Goal: Find specific page/section: Find specific page/section

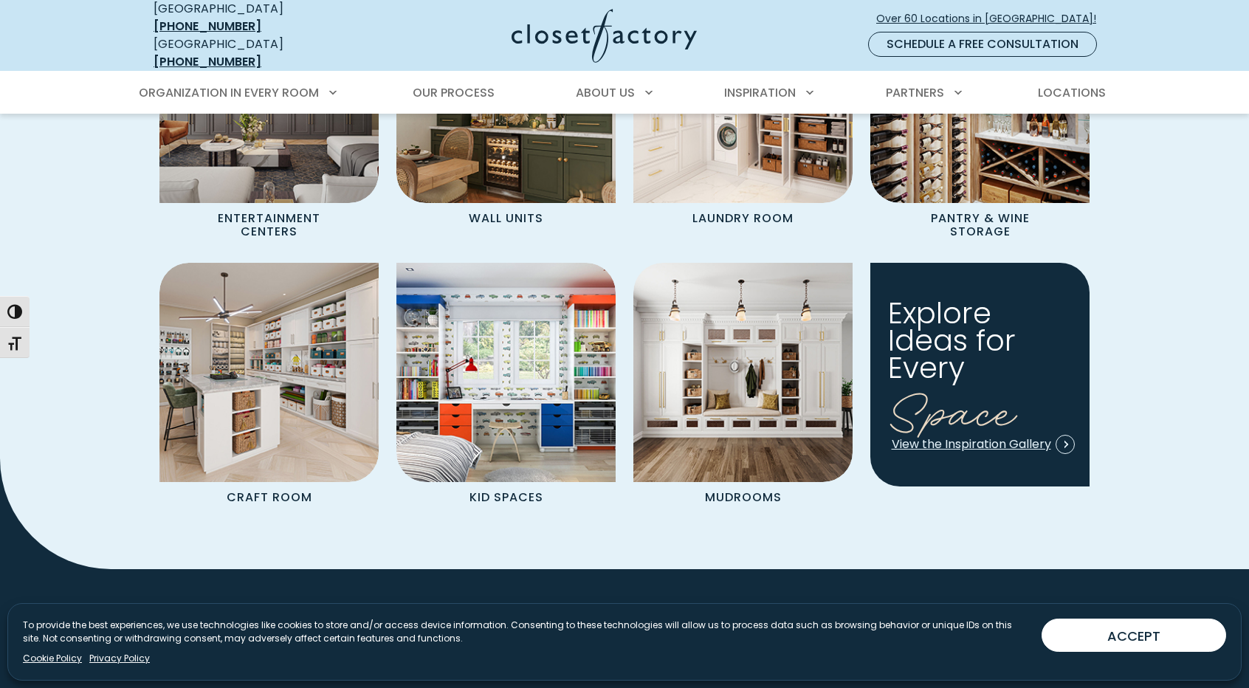
scroll to position [1698, 0]
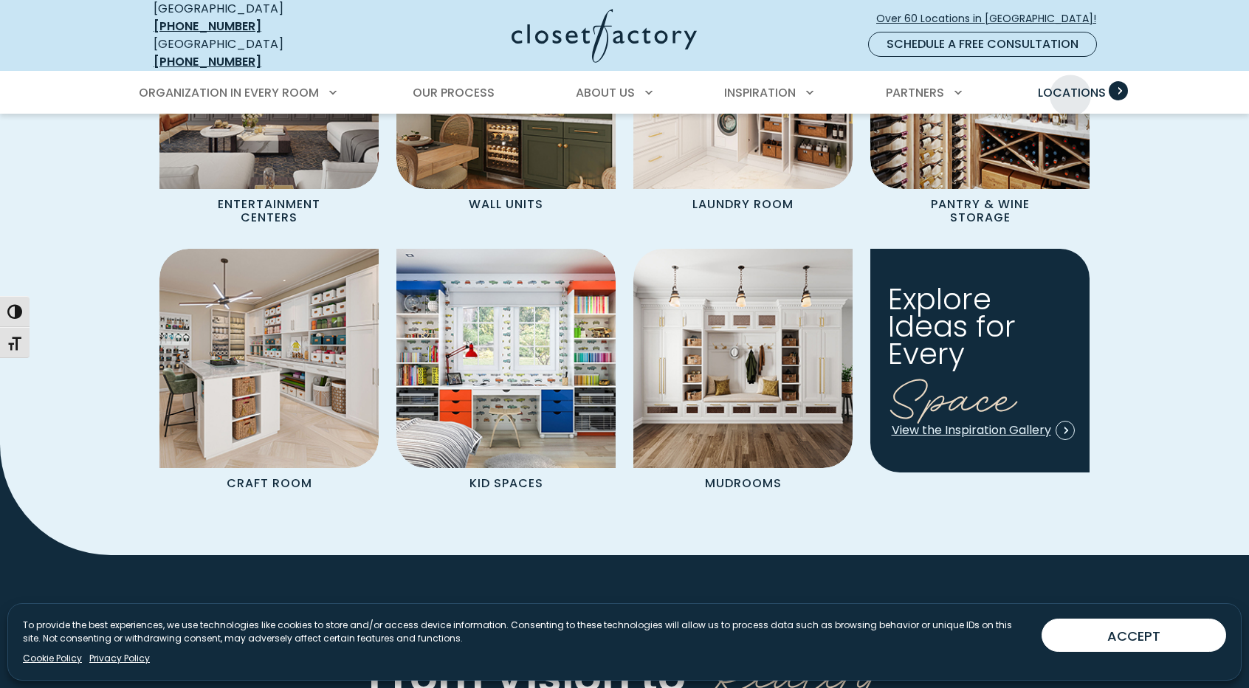
click at [1071, 84] on span "Locations" at bounding box center [1072, 92] width 68 height 17
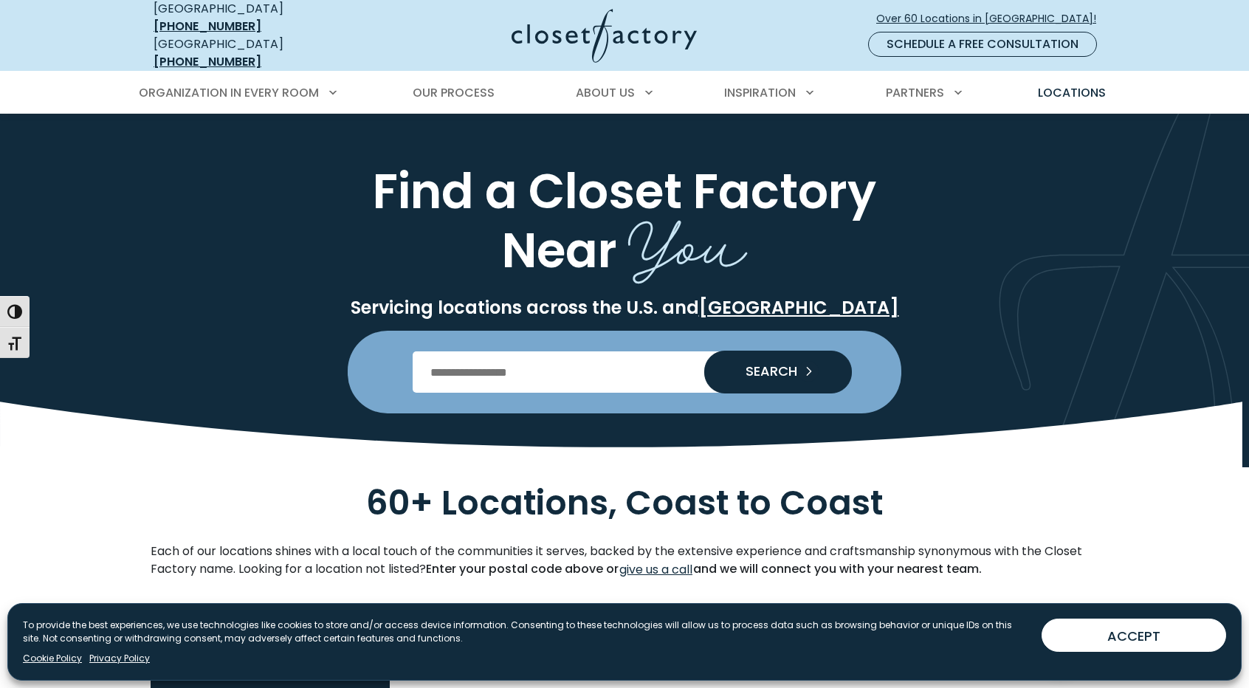
click at [477, 380] on input "Enter Postal Code" at bounding box center [625, 371] width 425 height 41
type input "*****"
click at [756, 365] on span "SEARCH" at bounding box center [765, 371] width 63 height 13
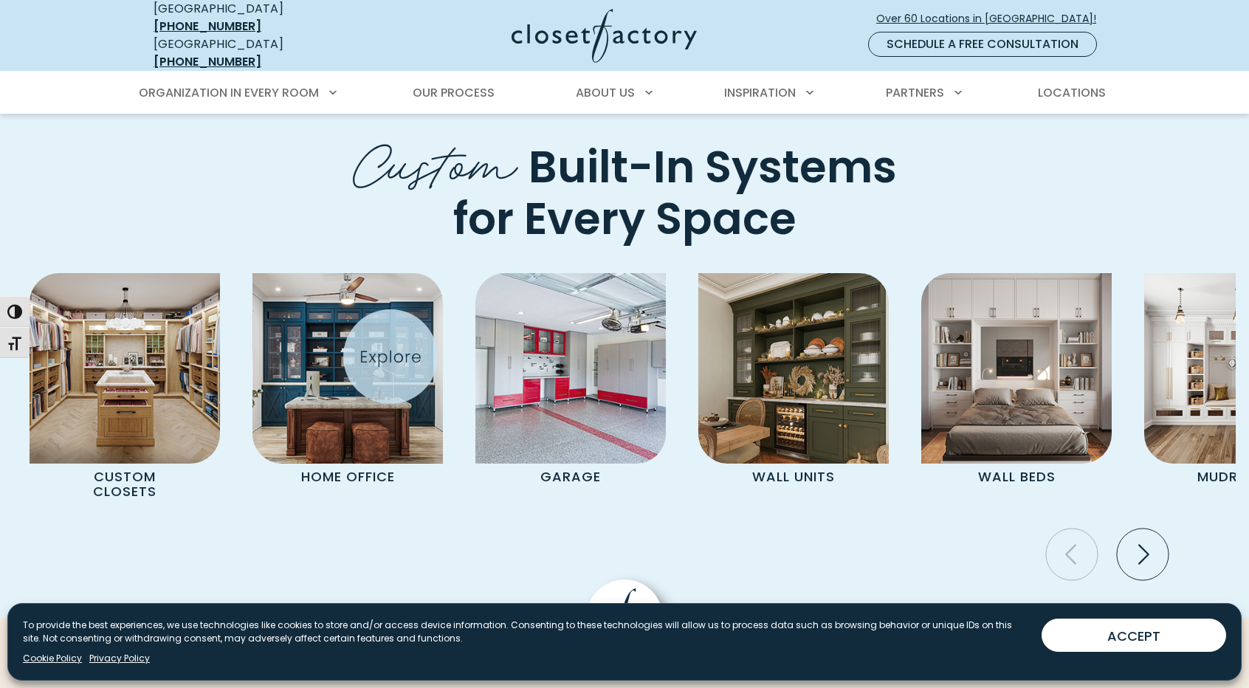
scroll to position [3618, 0]
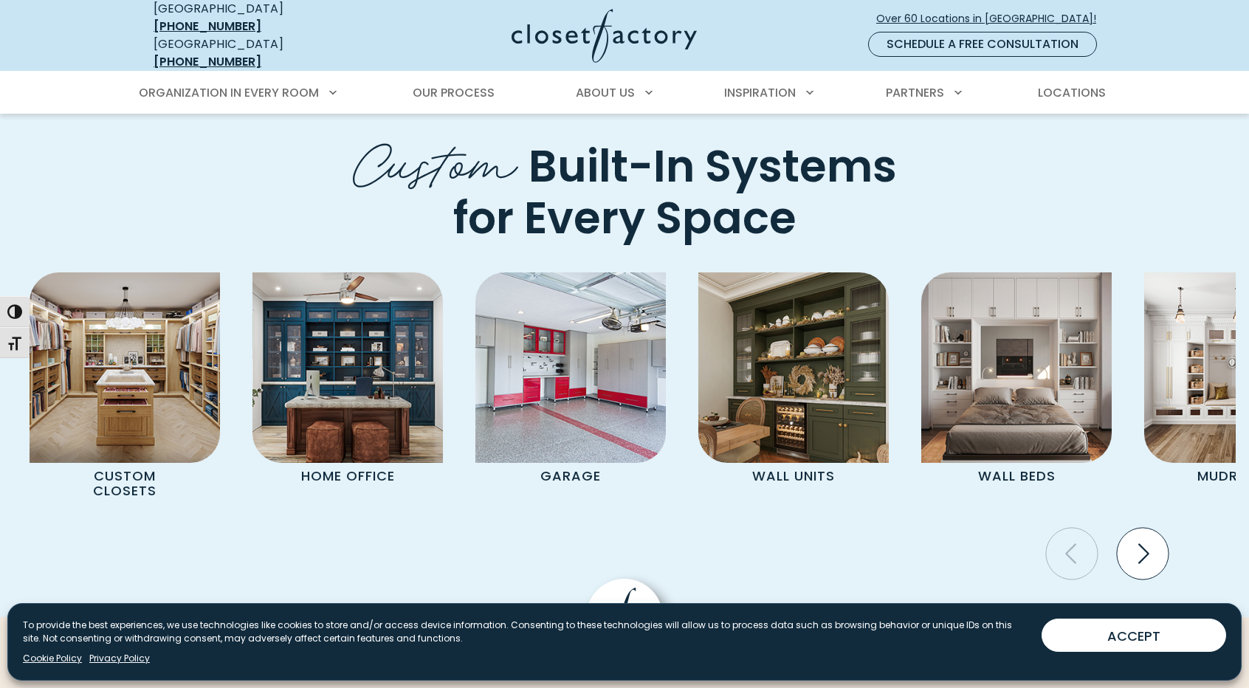
click at [1150, 528] on icon "Next slide" at bounding box center [1143, 554] width 52 height 52
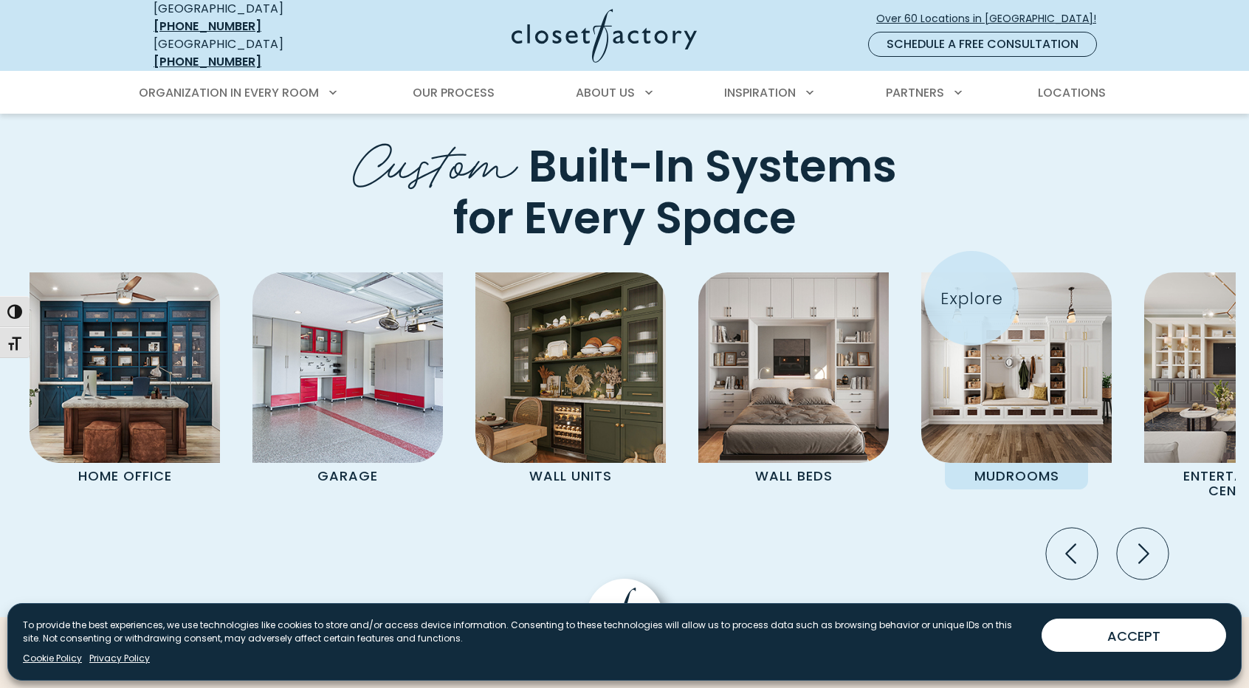
click at [972, 298] on img "Pages Gallery" at bounding box center [1016, 367] width 190 height 190
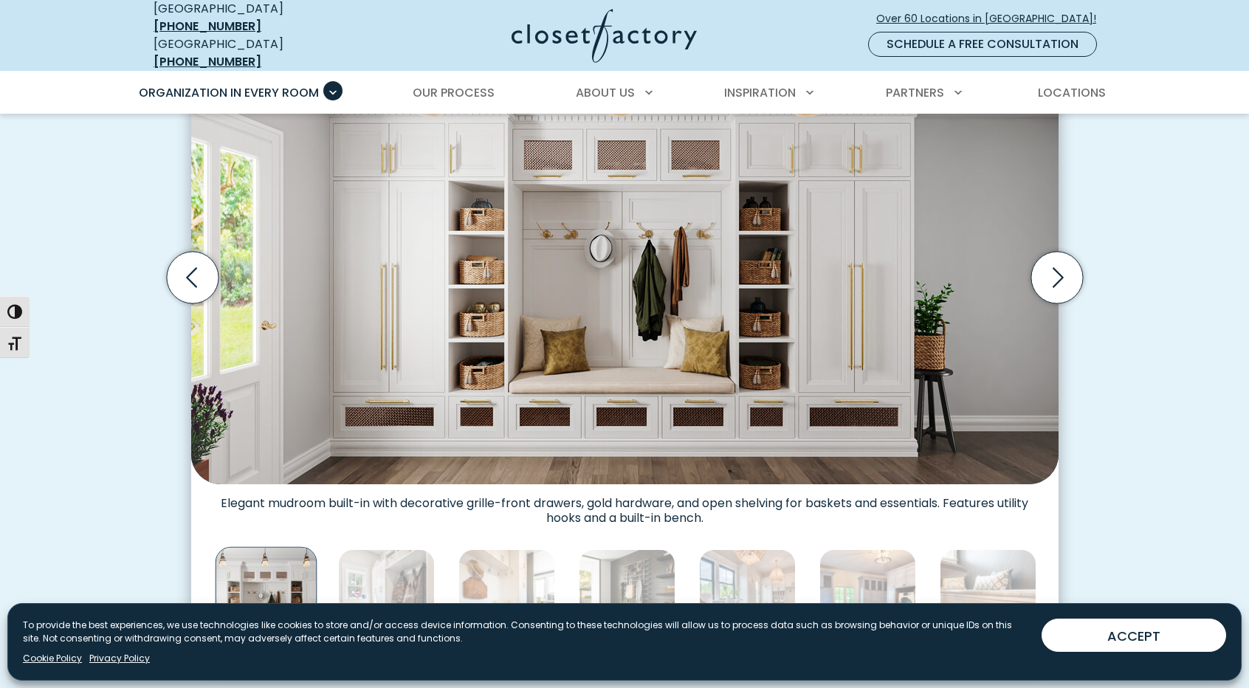
scroll to position [517, 0]
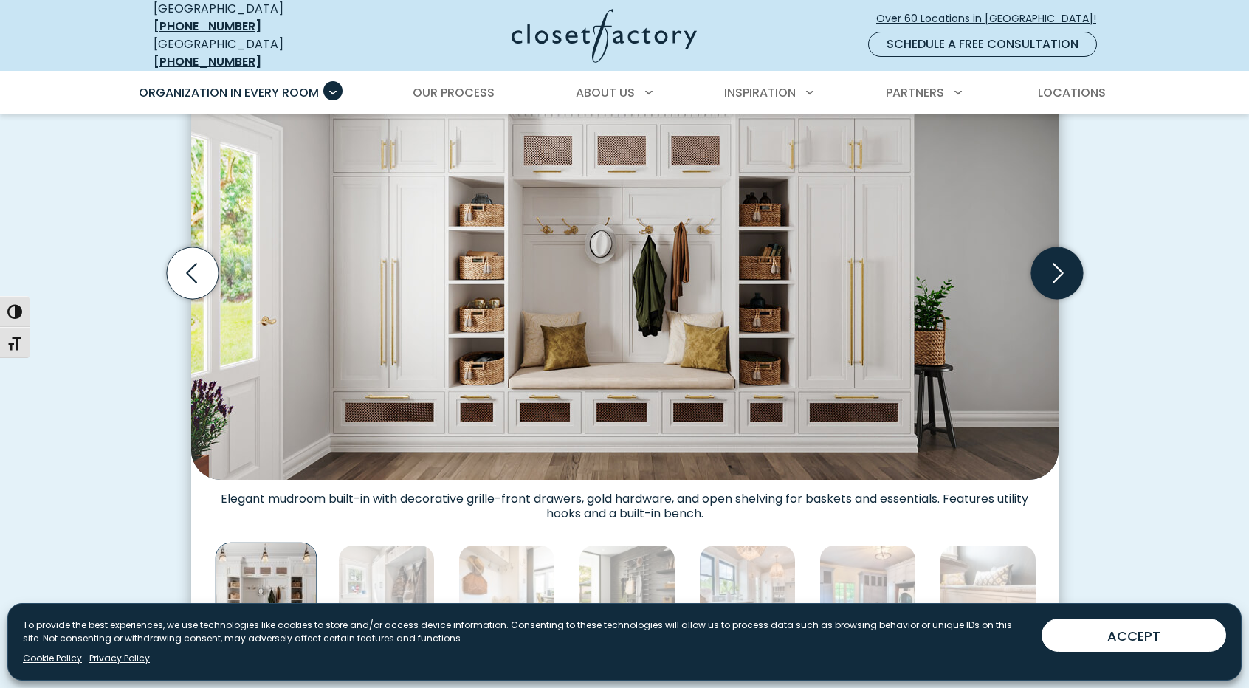
click at [1057, 269] on icon "Next slide" at bounding box center [1057, 273] width 52 height 52
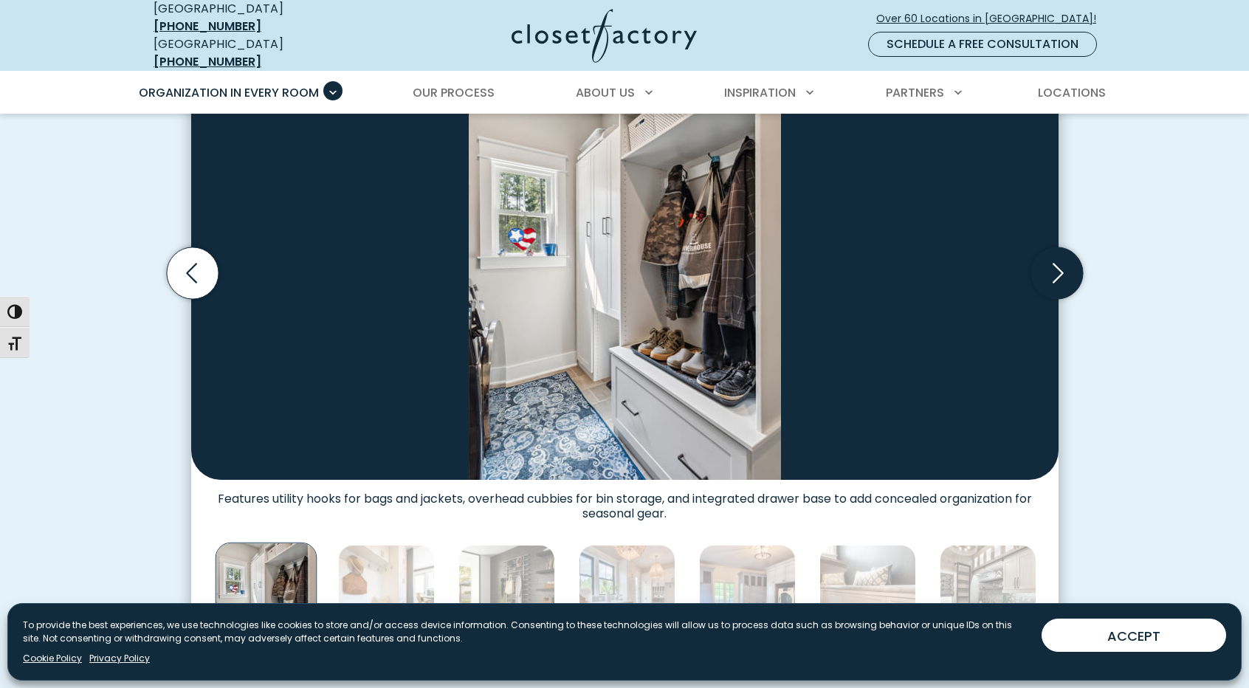
click at [1065, 258] on icon "Next slide" at bounding box center [1057, 273] width 52 height 52
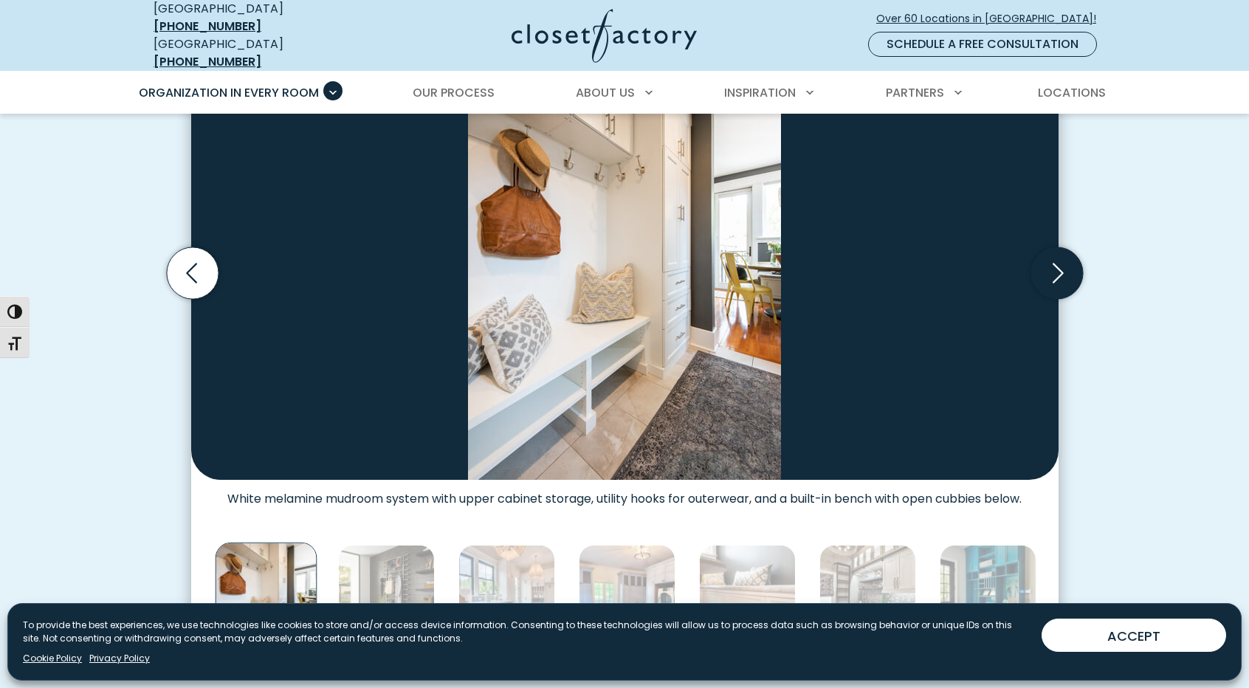
click at [1065, 258] on icon "Next slide" at bounding box center [1057, 273] width 52 height 52
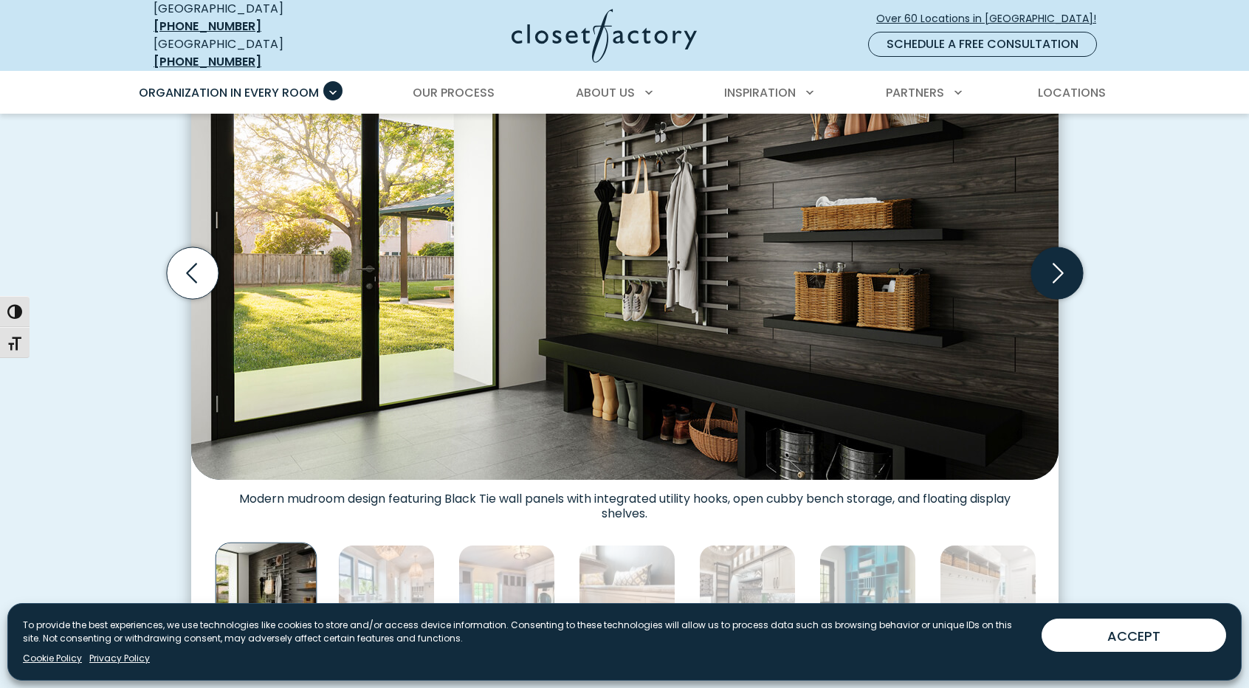
click at [1065, 258] on icon "Next slide" at bounding box center [1057, 273] width 52 height 52
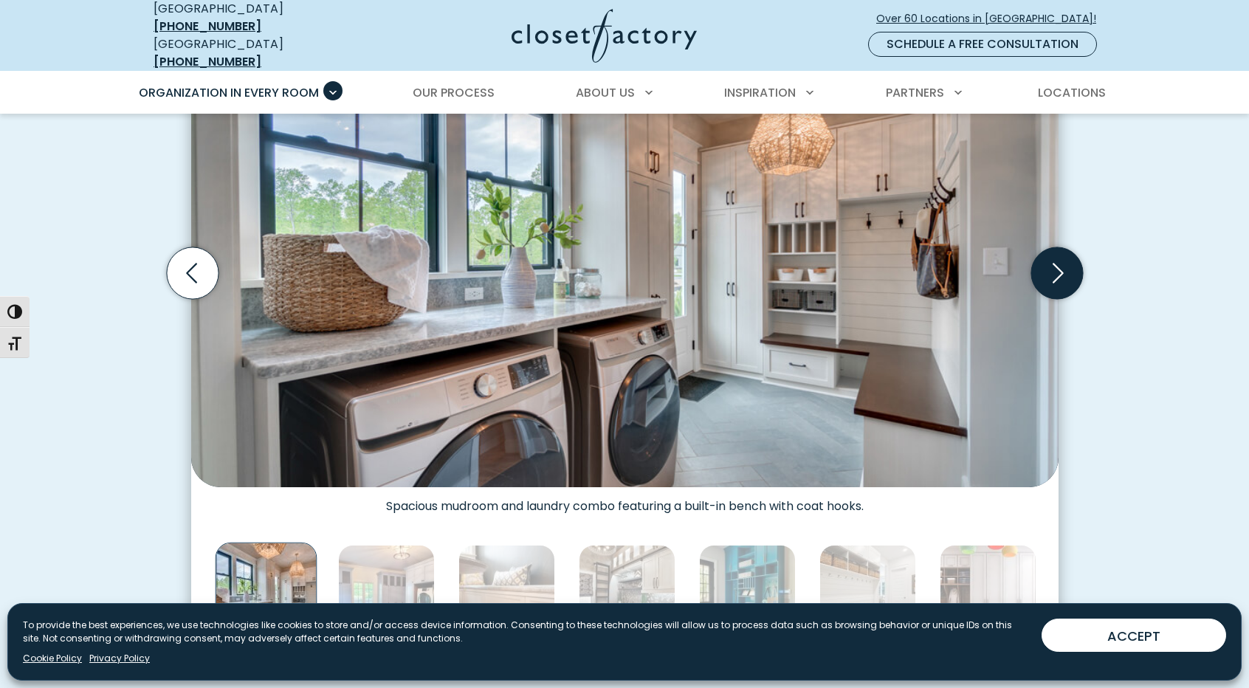
click at [1065, 258] on icon "Next slide" at bounding box center [1057, 273] width 52 height 52
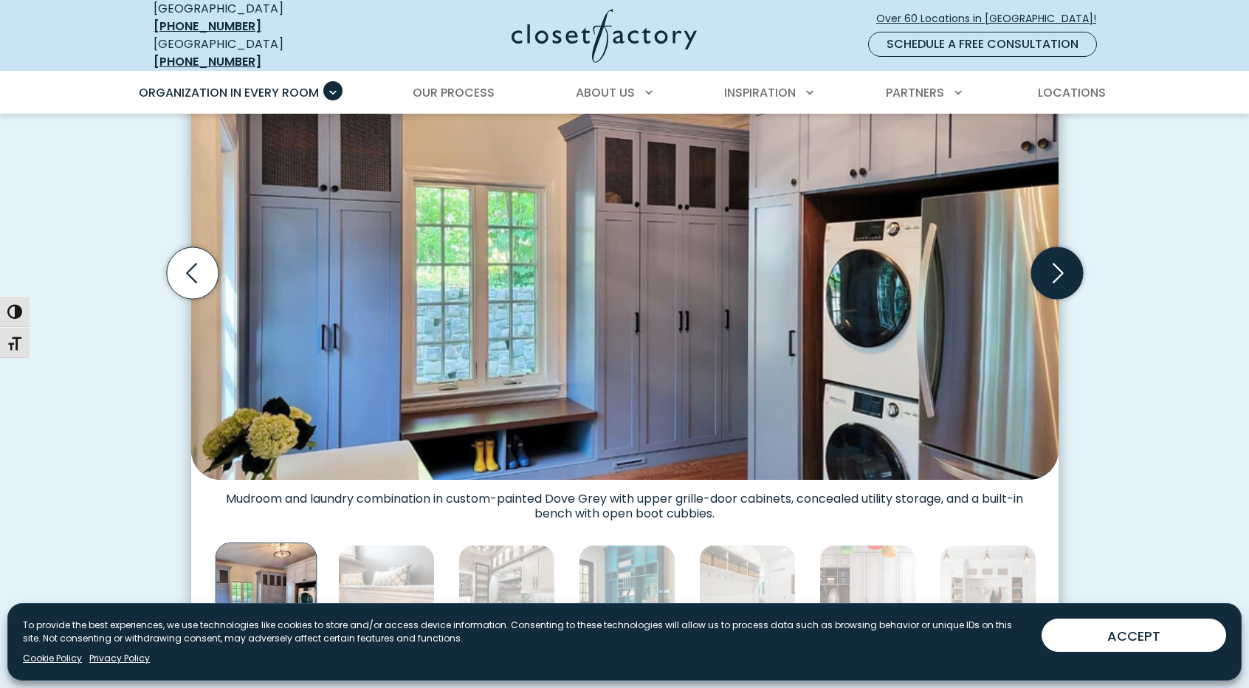
click at [1065, 258] on icon "Next slide" at bounding box center [1057, 273] width 52 height 52
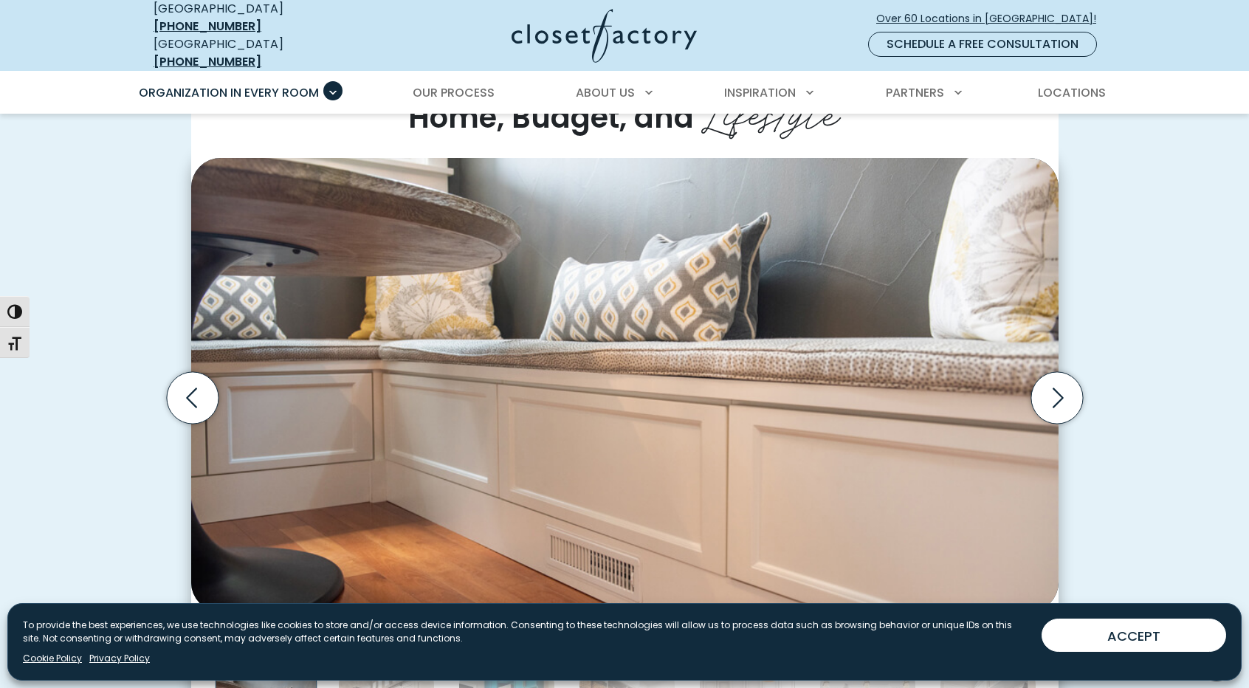
scroll to position [369, 0]
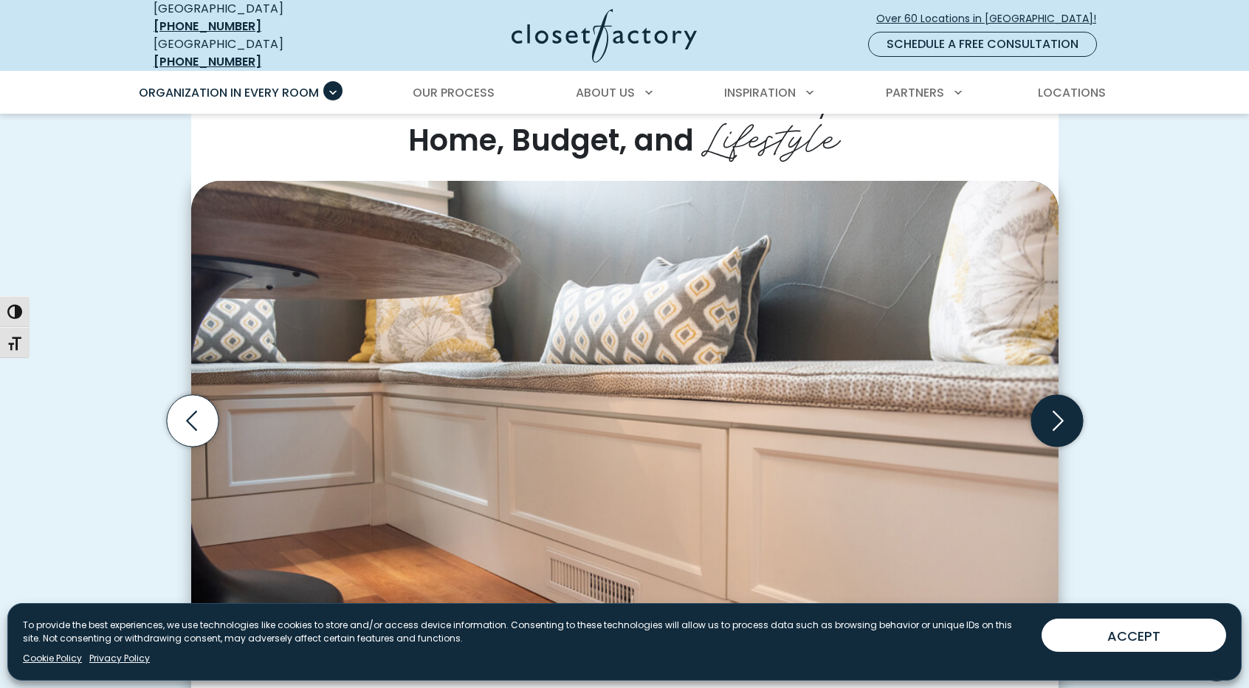
click at [1060, 402] on icon "Next slide" at bounding box center [1057, 421] width 52 height 52
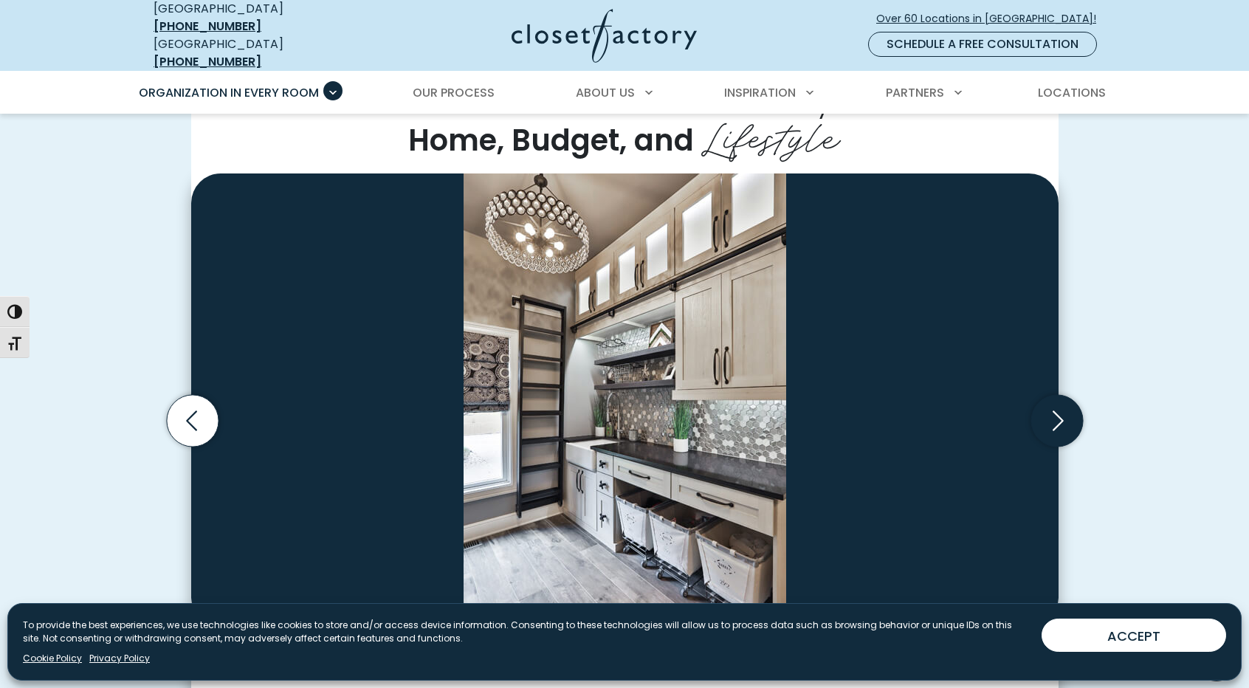
click at [1060, 402] on icon "Next slide" at bounding box center [1057, 421] width 52 height 52
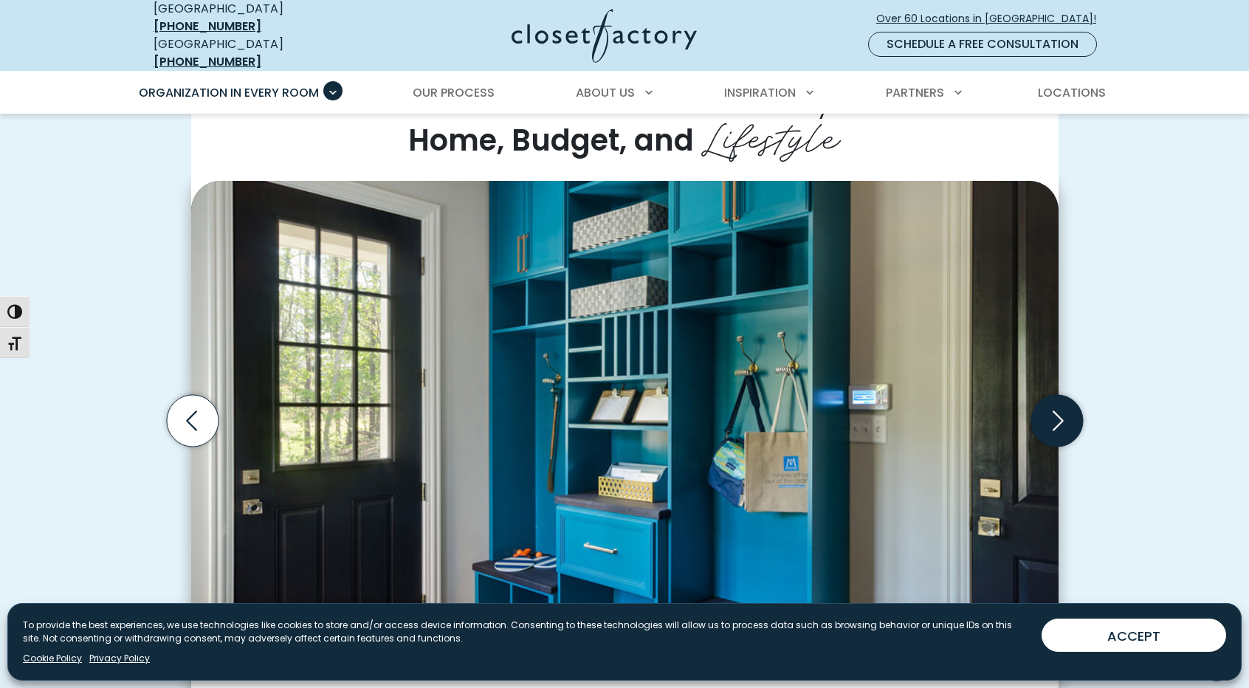
click at [1060, 402] on icon "Next slide" at bounding box center [1057, 421] width 52 height 52
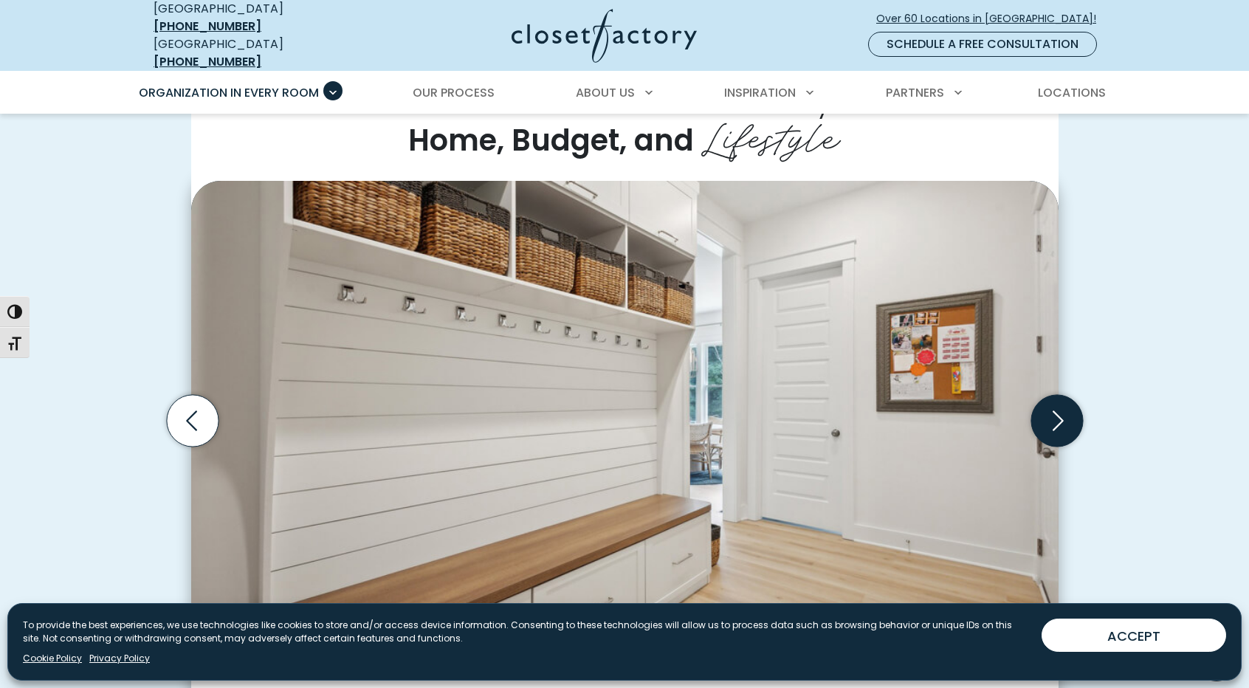
click at [1060, 402] on icon "Next slide" at bounding box center [1057, 421] width 52 height 52
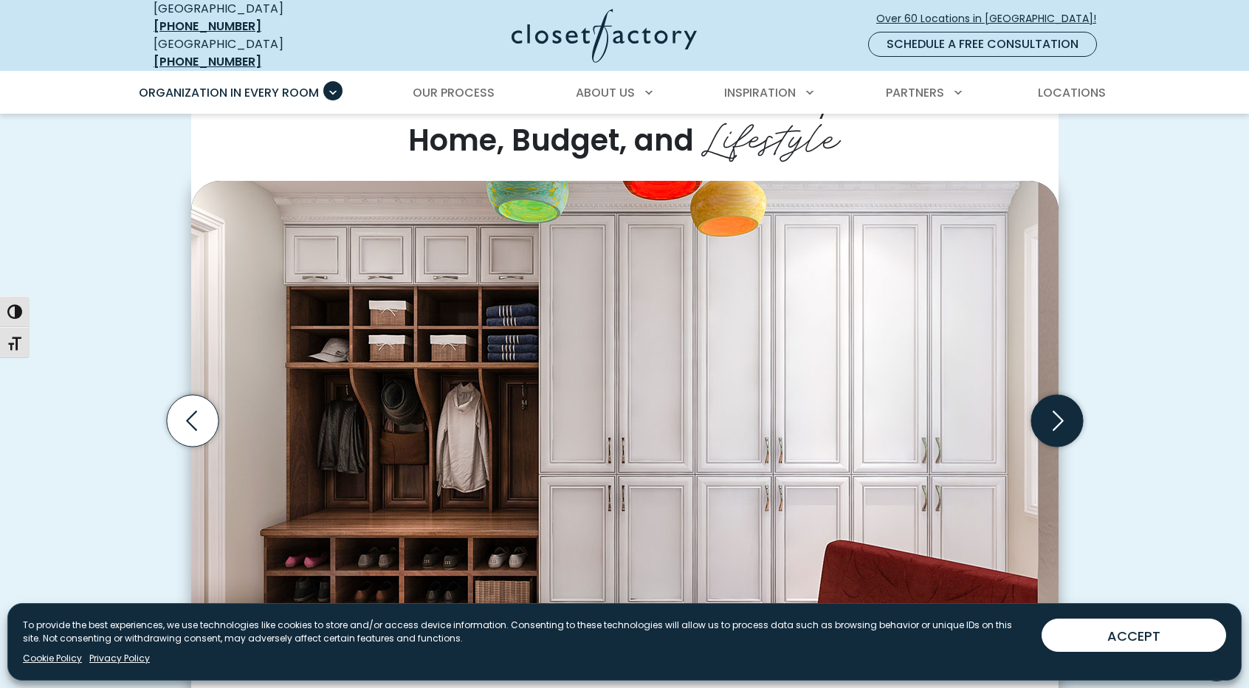
click at [1060, 402] on icon "Next slide" at bounding box center [1057, 421] width 52 height 52
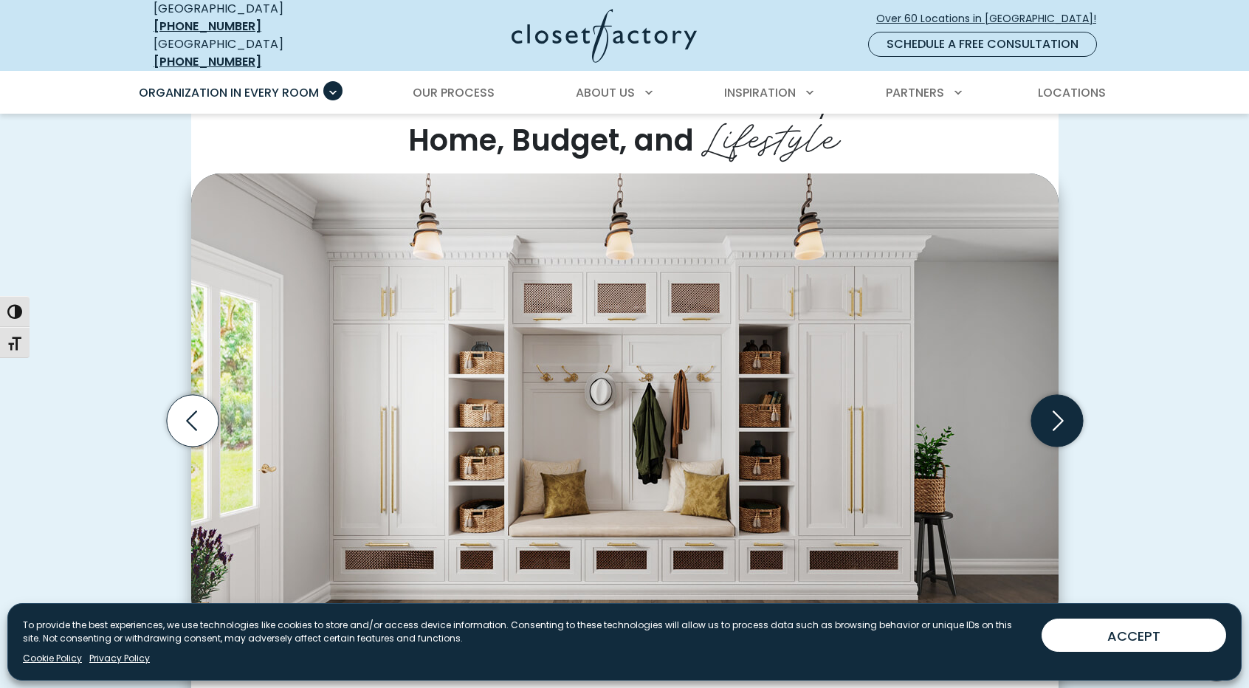
click at [1060, 402] on icon "Next slide" at bounding box center [1057, 421] width 52 height 52
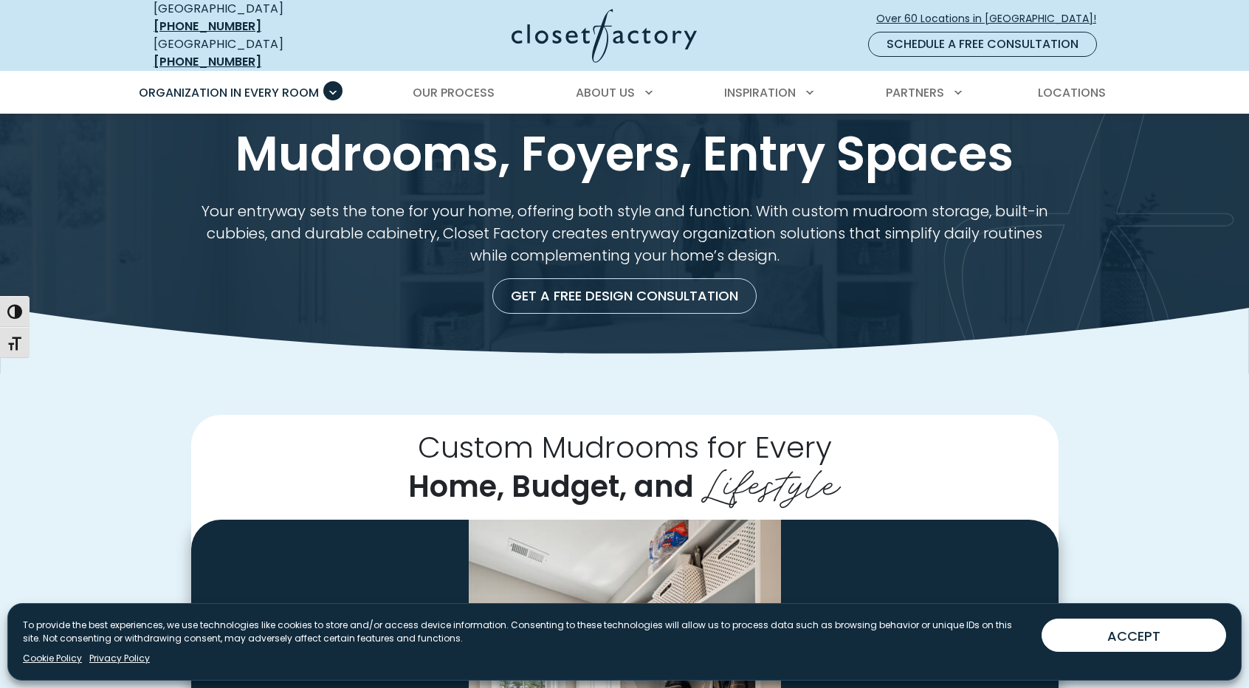
scroll to position [0, 0]
